Goal: Information Seeking & Learning: Learn about a topic

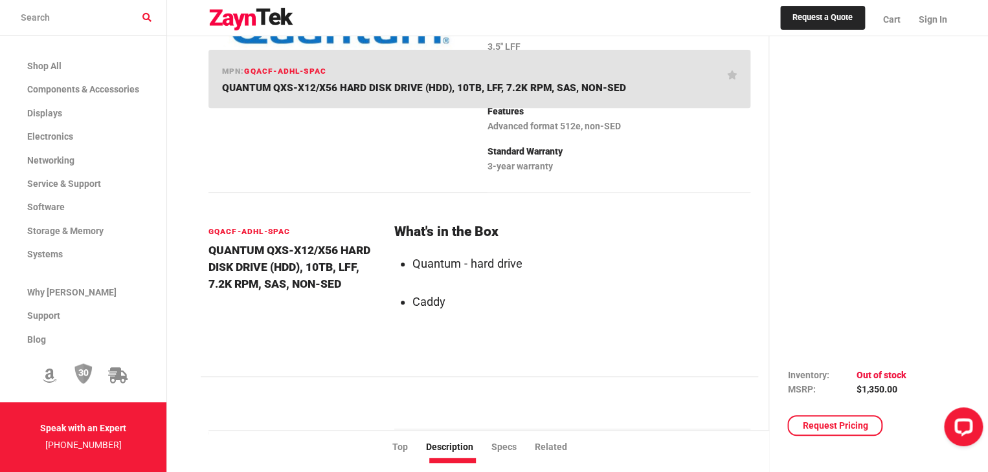
scroll to position [208, 0]
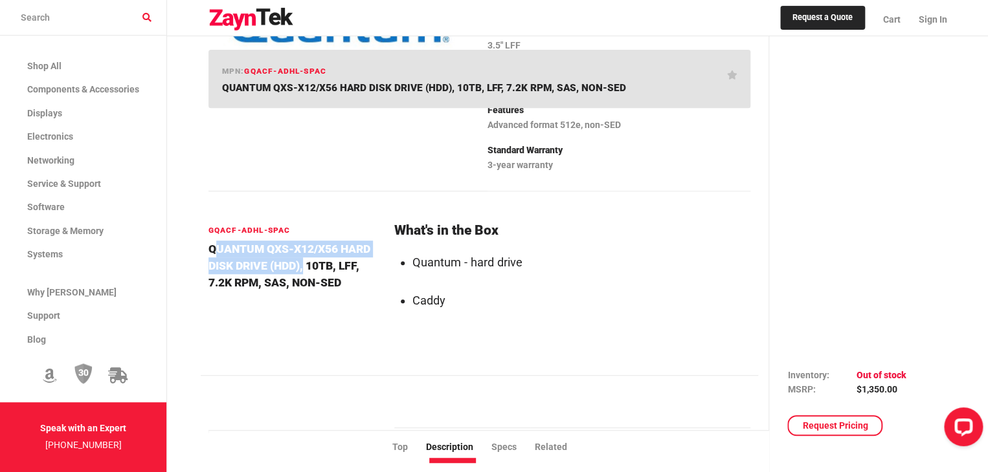
drag, startPoint x: 207, startPoint y: 245, endPoint x: 298, endPoint y: 272, distance: 94.6
click at [298, 272] on h4 "QUANTUM QXS-X12/X56 HARD DISK DRIVE (HDD), 10TB, LFF, 7.2K RPM, SAS, NON-SED" at bounding box center [293, 266] width 170 height 51
click at [264, 265] on h4 "QUANTUM QXS-X12/X56 HARD DISK DRIVE (HDD), 10TB, LFF, 7.2K RPM, SAS, NON-SED" at bounding box center [293, 266] width 170 height 51
drag, startPoint x: 207, startPoint y: 250, endPoint x: 264, endPoint y: 270, distance: 60.4
click at [264, 270] on h4 "QUANTUM QXS-X12/X56 HARD DISK DRIVE (HDD), 10TB, LFF, 7.2K RPM, SAS, NON-SED" at bounding box center [293, 266] width 170 height 51
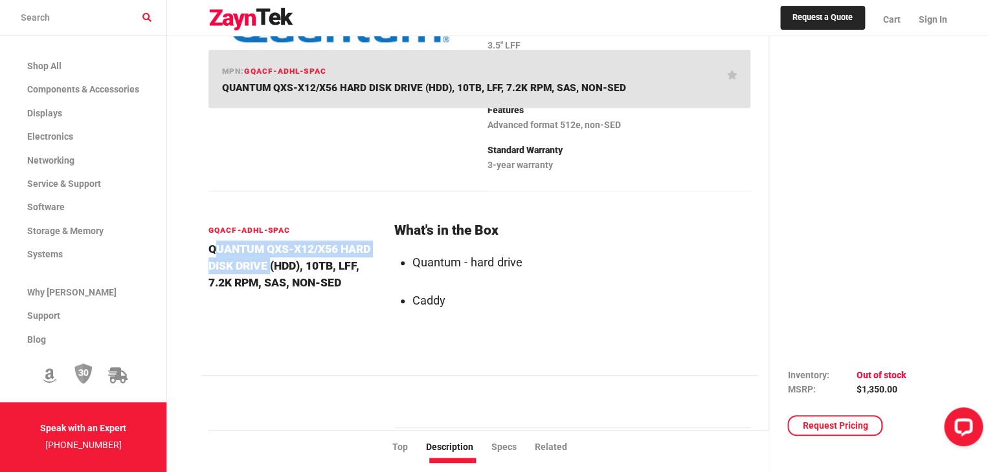
copy h4 "QUANTUM QXS-X12/X56 HARD DISK DRIVE"
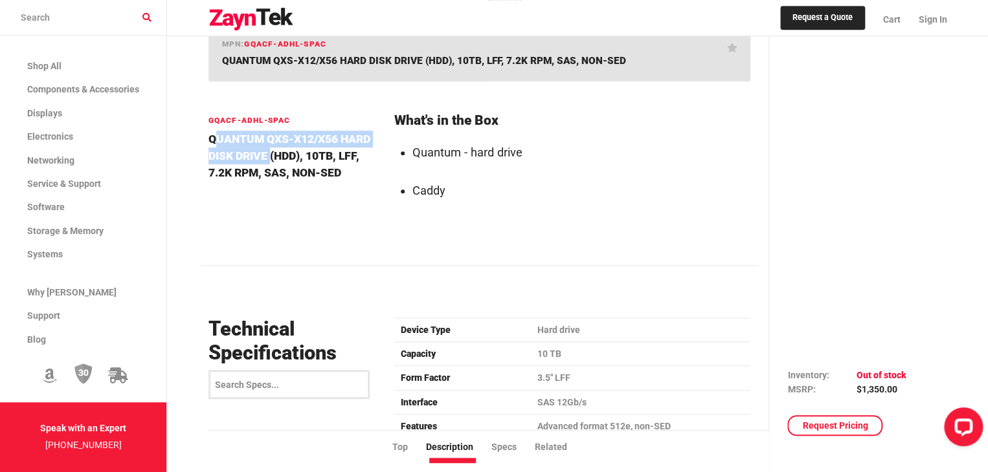
scroll to position [349, 0]
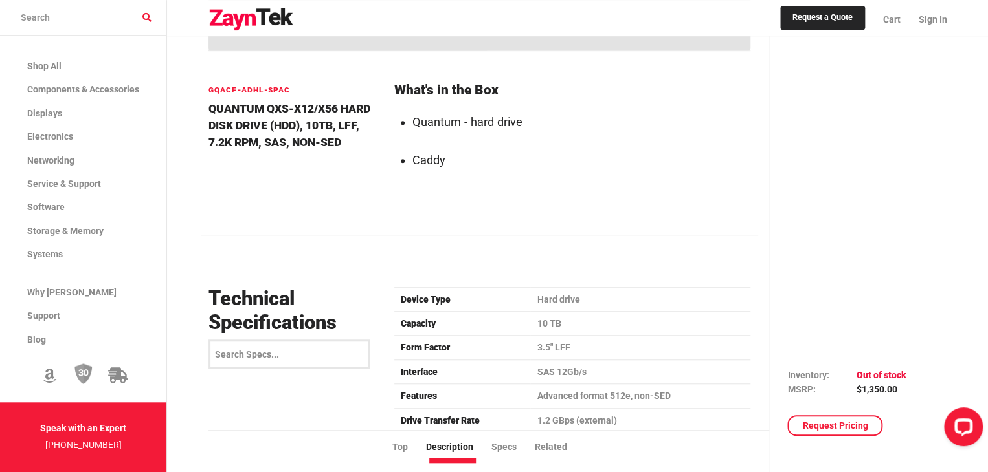
click at [290, 260] on div at bounding box center [479, 252] width 542 height 18
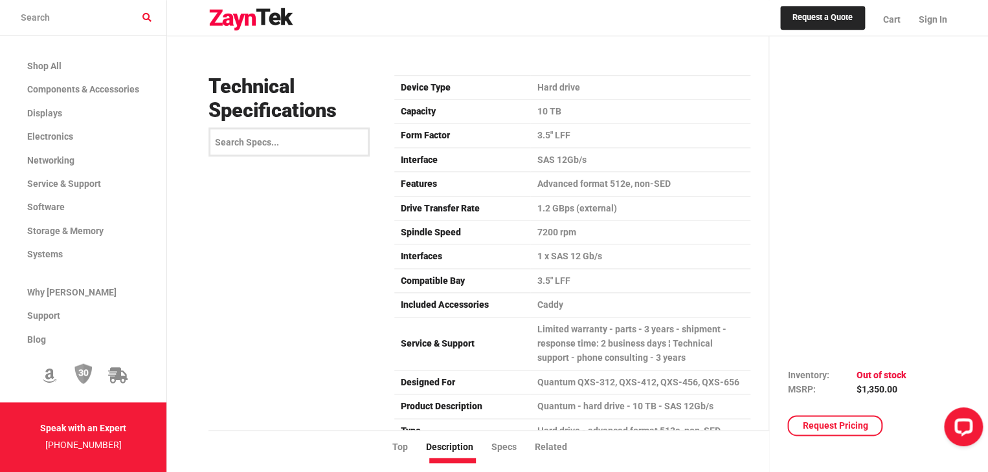
scroll to position [562, 0]
click at [290, 260] on div "Technical Specifications" at bounding box center [294, 307] width 186 height 481
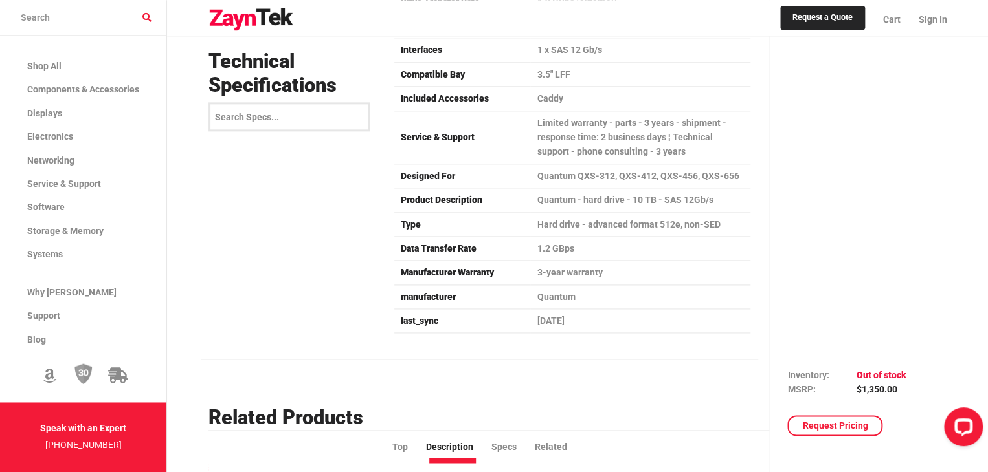
scroll to position [768, 0]
